Goal: Task Accomplishment & Management: Complete application form

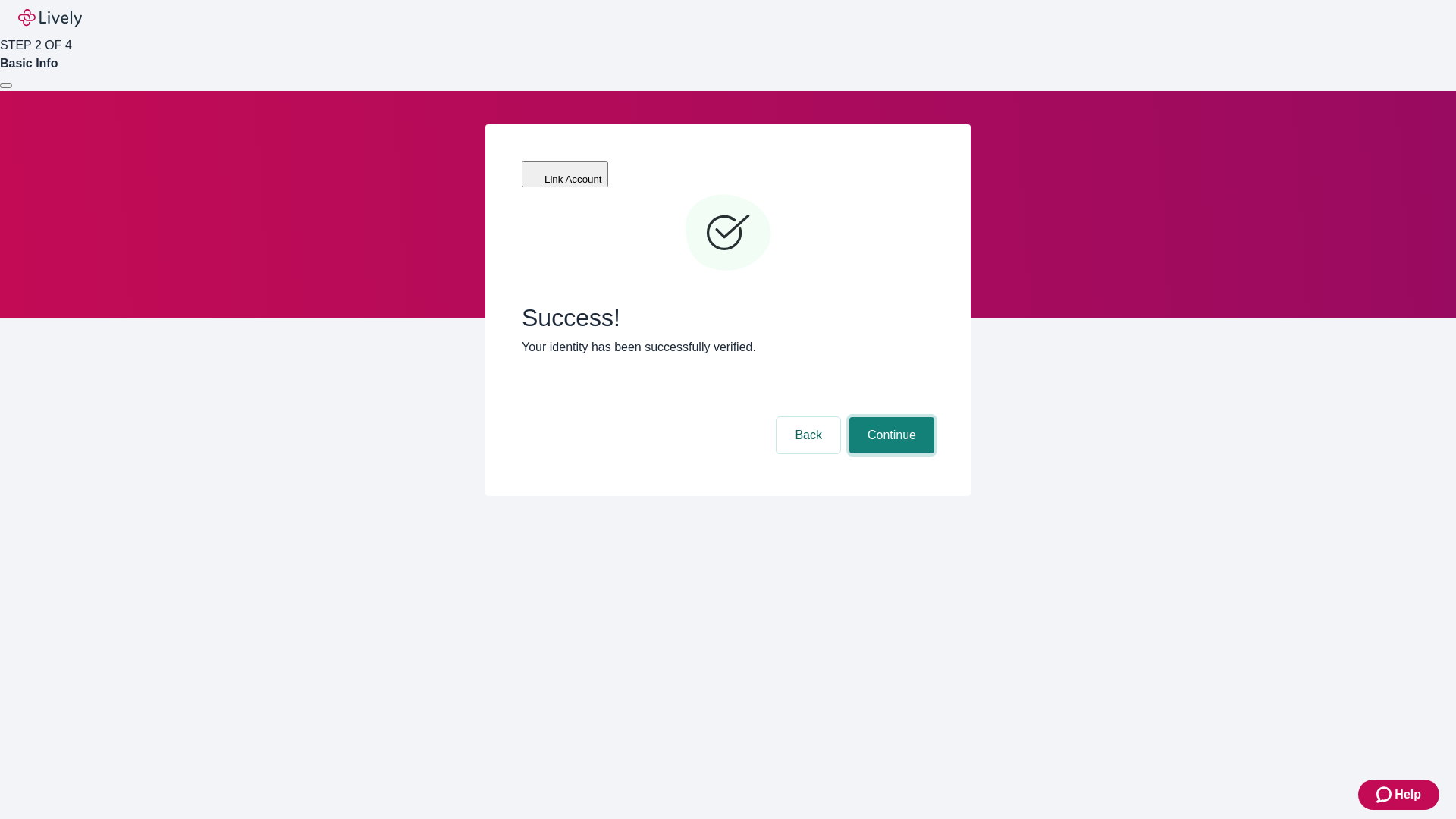
click at [890, 417] on button "Continue" at bounding box center [891, 435] width 85 height 37
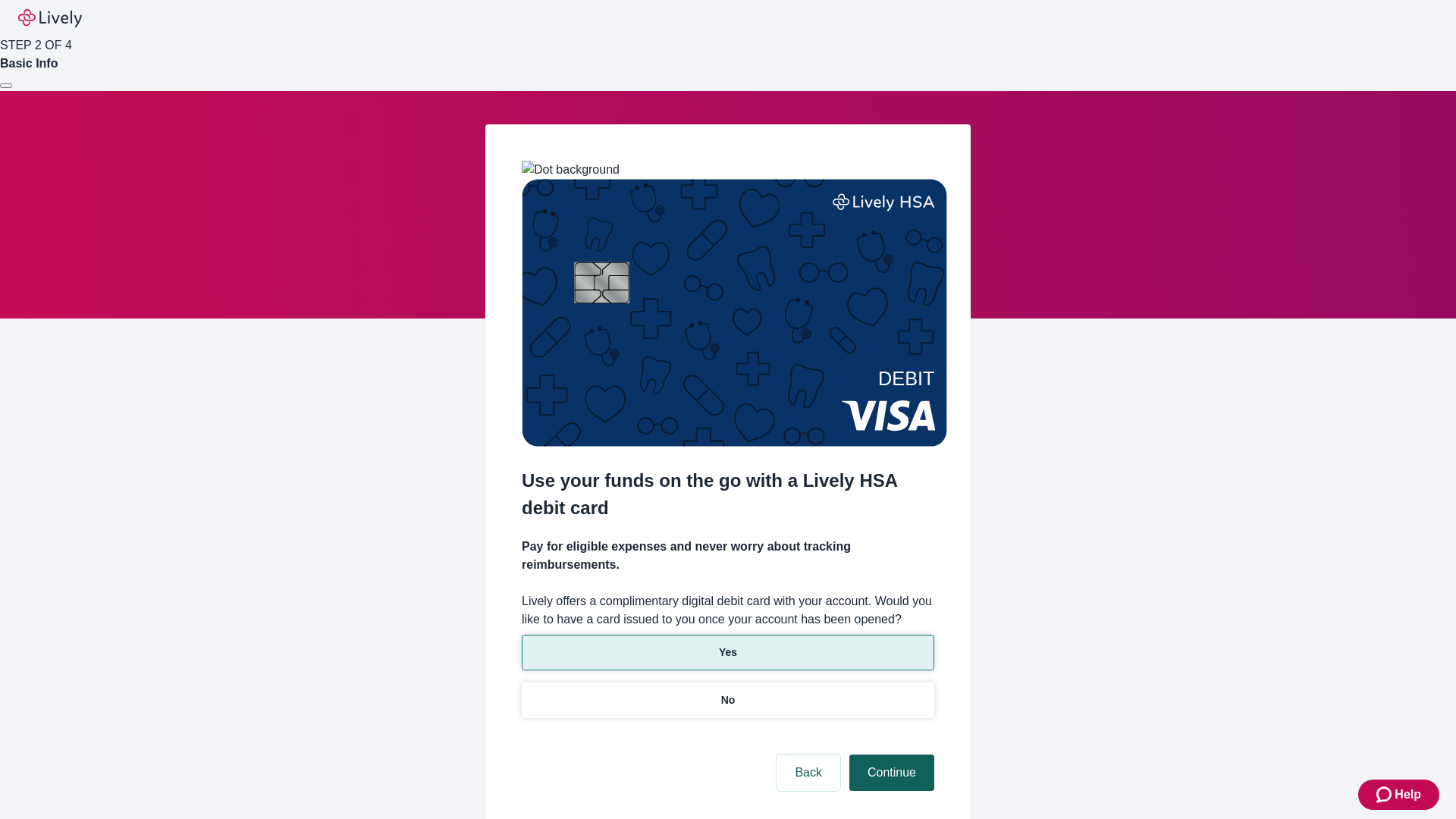
click at [727, 645] on p "Yes" at bounding box center [727, 653] width 18 height 16
click at [890, 755] on button "Continue" at bounding box center [891, 772] width 85 height 37
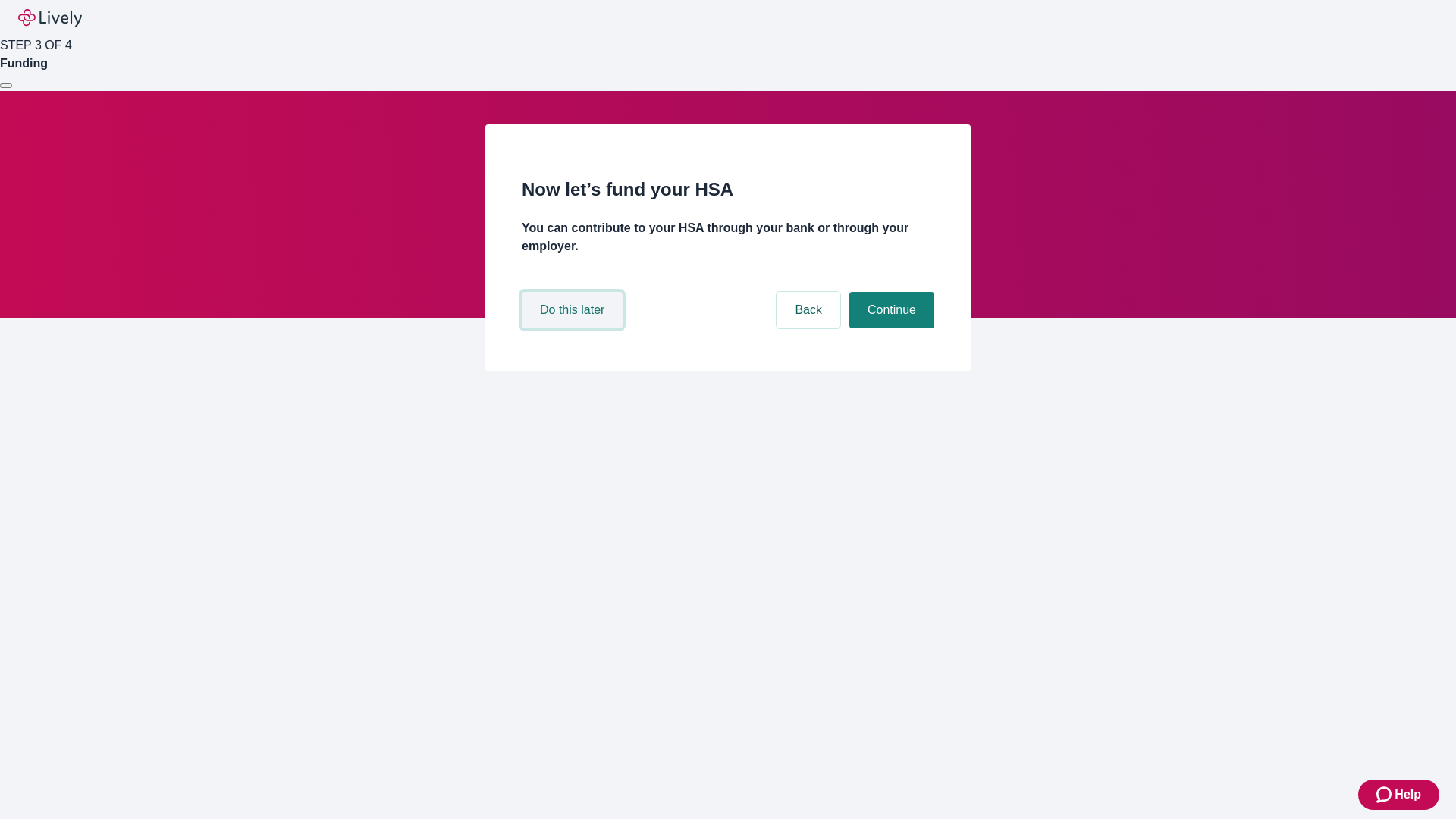
click at [574, 329] on button "Do this later" at bounding box center [572, 310] width 101 height 37
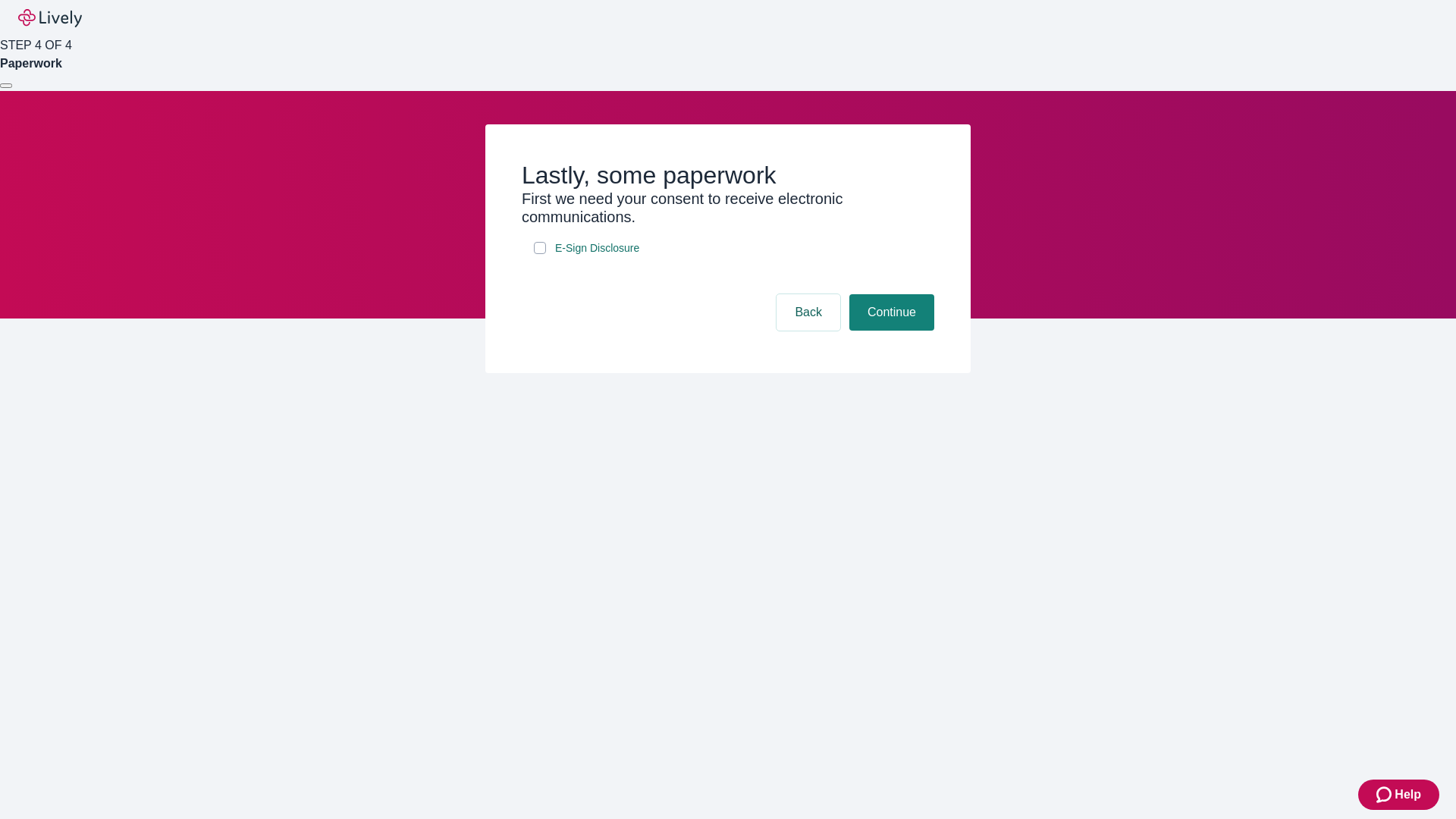
click at [540, 254] on input "E-Sign Disclosure" at bounding box center [540, 248] width 12 height 12
checkbox input "true"
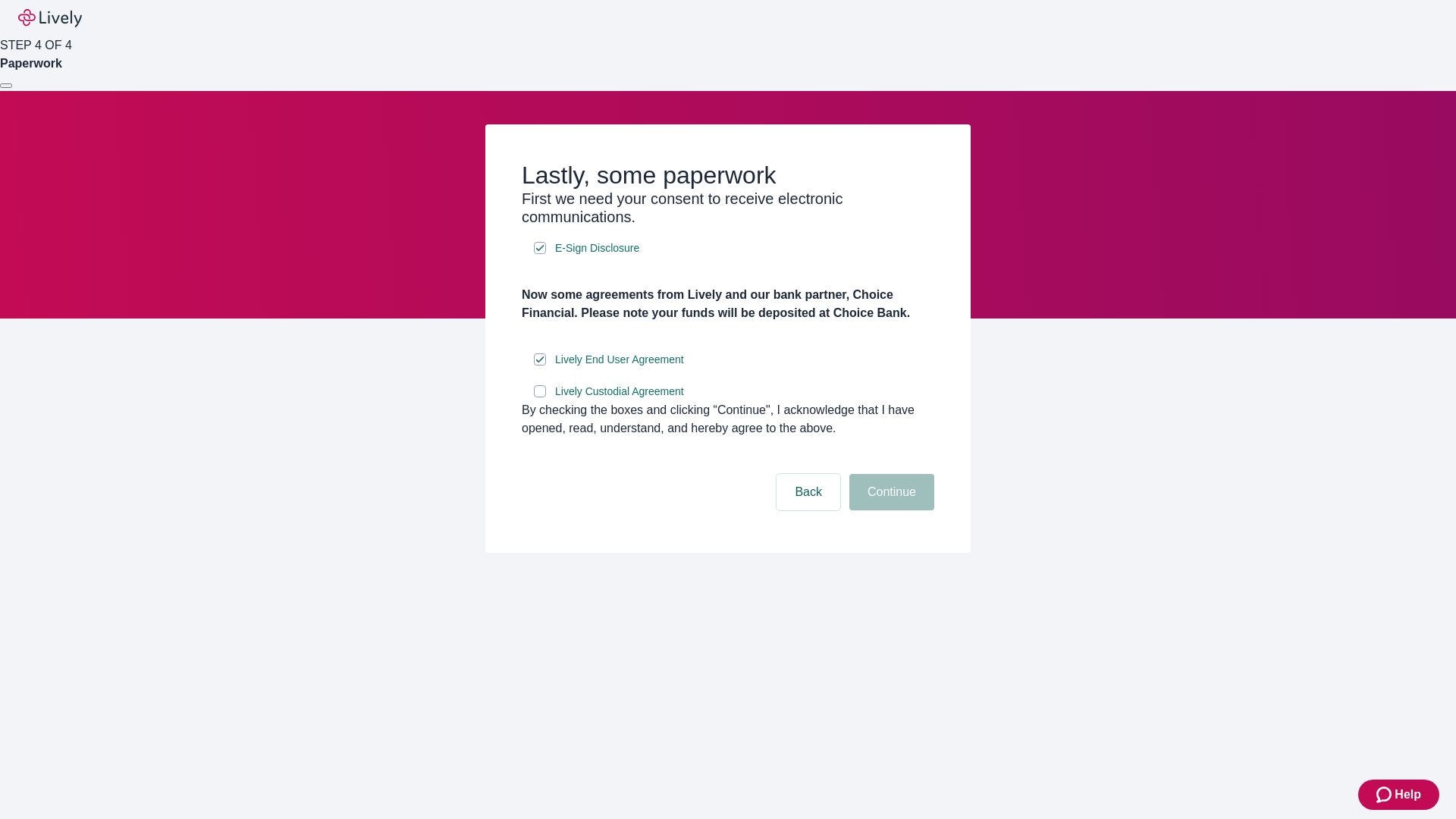
click at [540, 397] on input "Lively Custodial Agreement" at bounding box center [540, 392] width 12 height 12
checkbox input "true"
click at [890, 511] on button "Continue" at bounding box center [891, 492] width 85 height 37
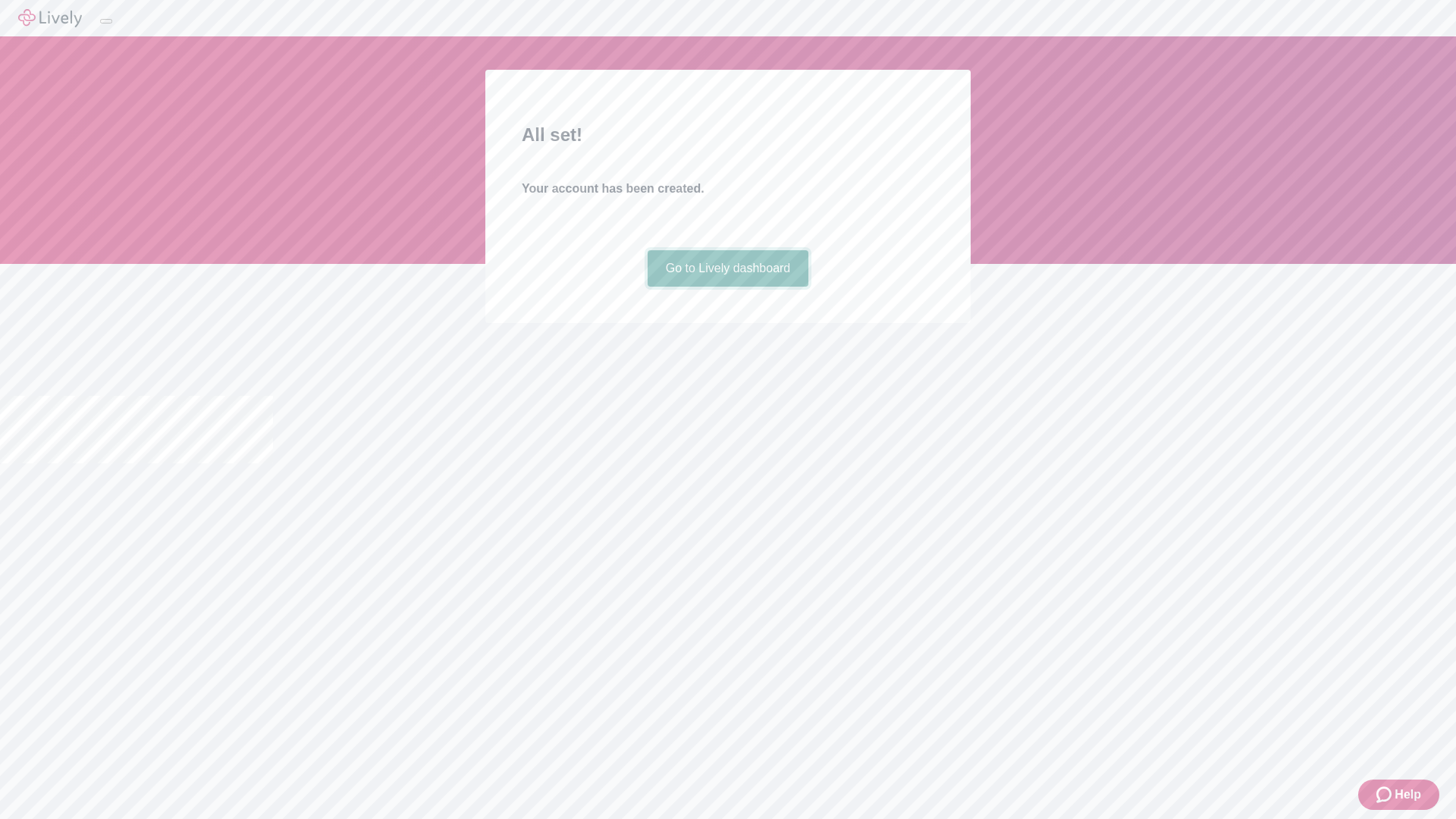
click at [727, 287] on link "Go to Lively dashboard" at bounding box center [729, 268] width 162 height 37
